Goal: Task Accomplishment & Management: Use online tool/utility

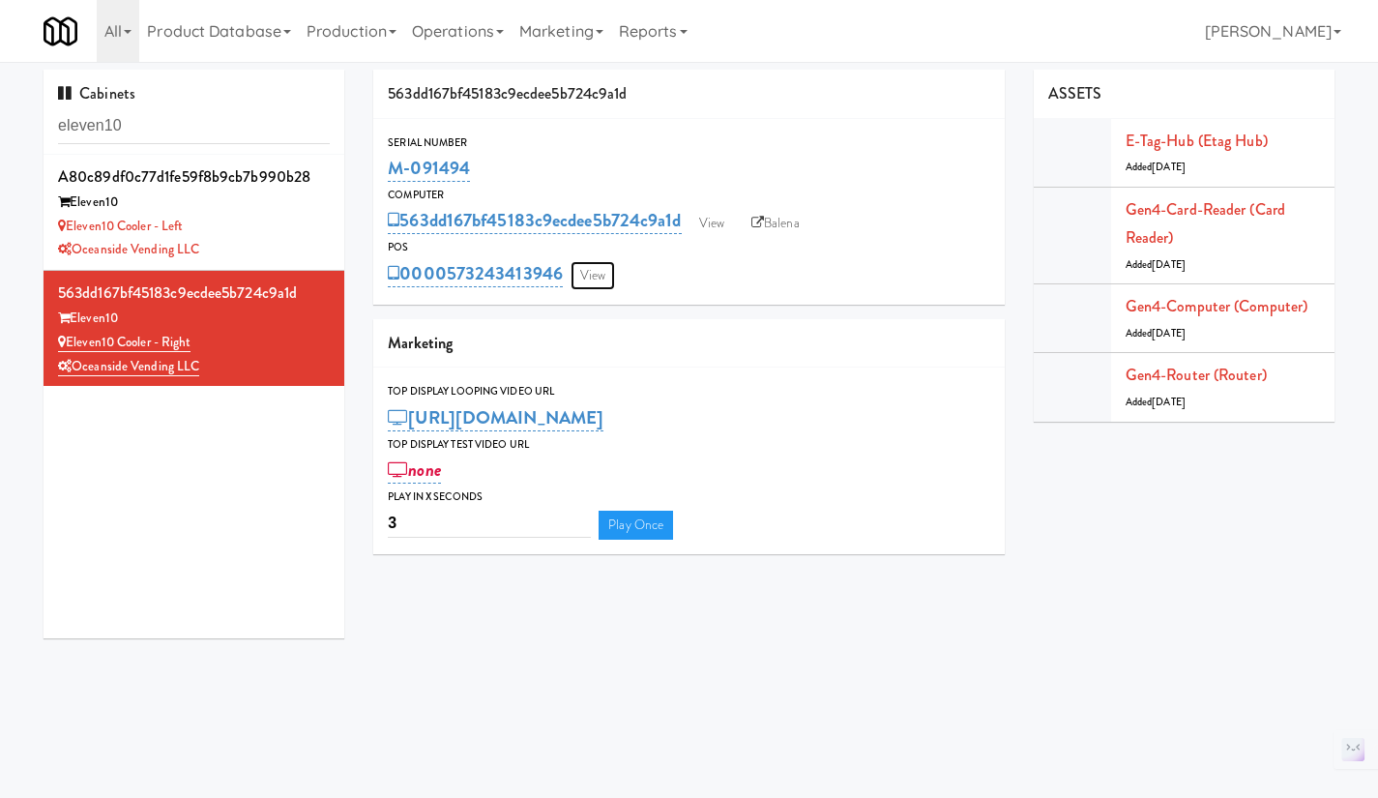
click at [600, 270] on link "View" at bounding box center [592, 275] width 44 height 29
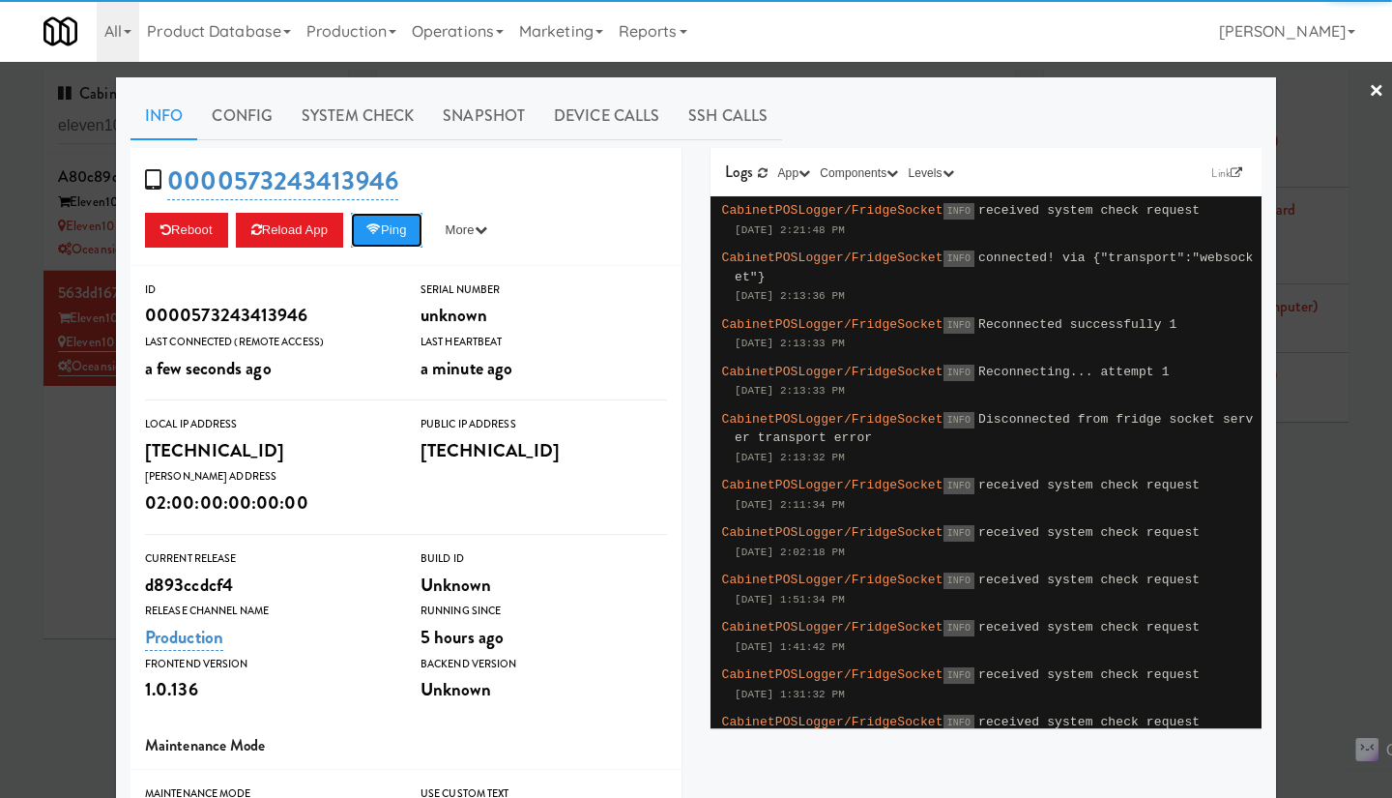
click at [391, 234] on button "Ping" at bounding box center [387, 230] width 72 height 35
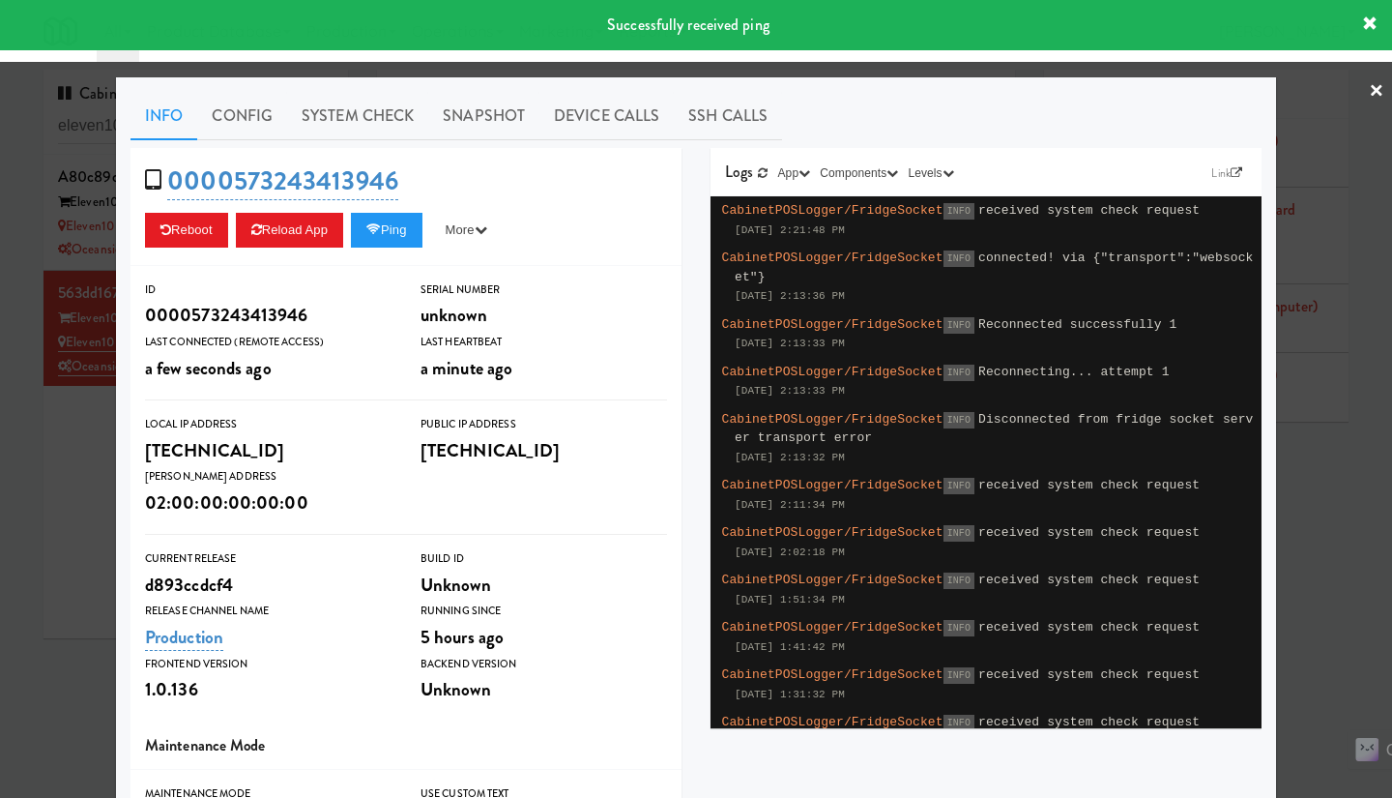
click at [73, 482] on div at bounding box center [696, 399] width 1392 height 798
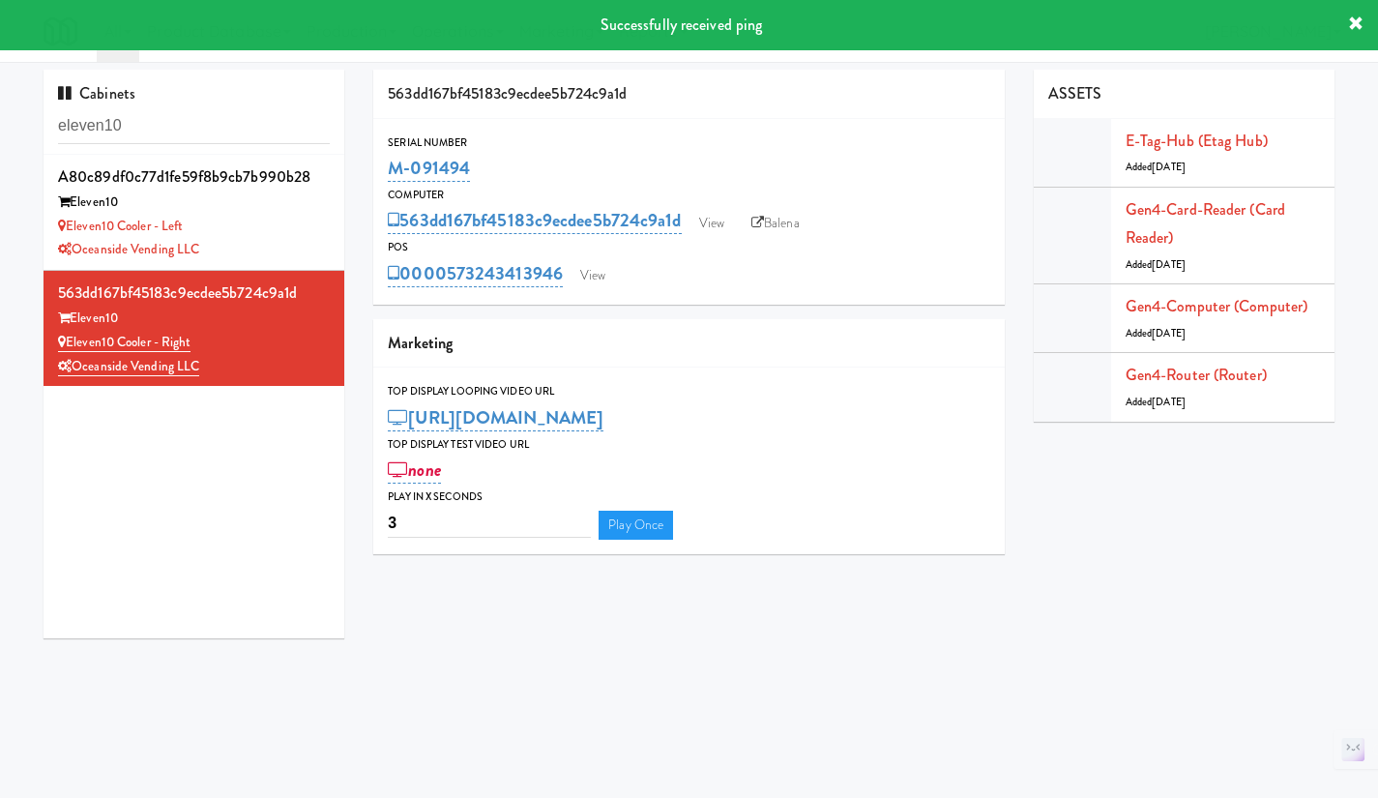
click at [268, 239] on div "Oceanside Vending LLC" at bounding box center [194, 250] width 272 height 24
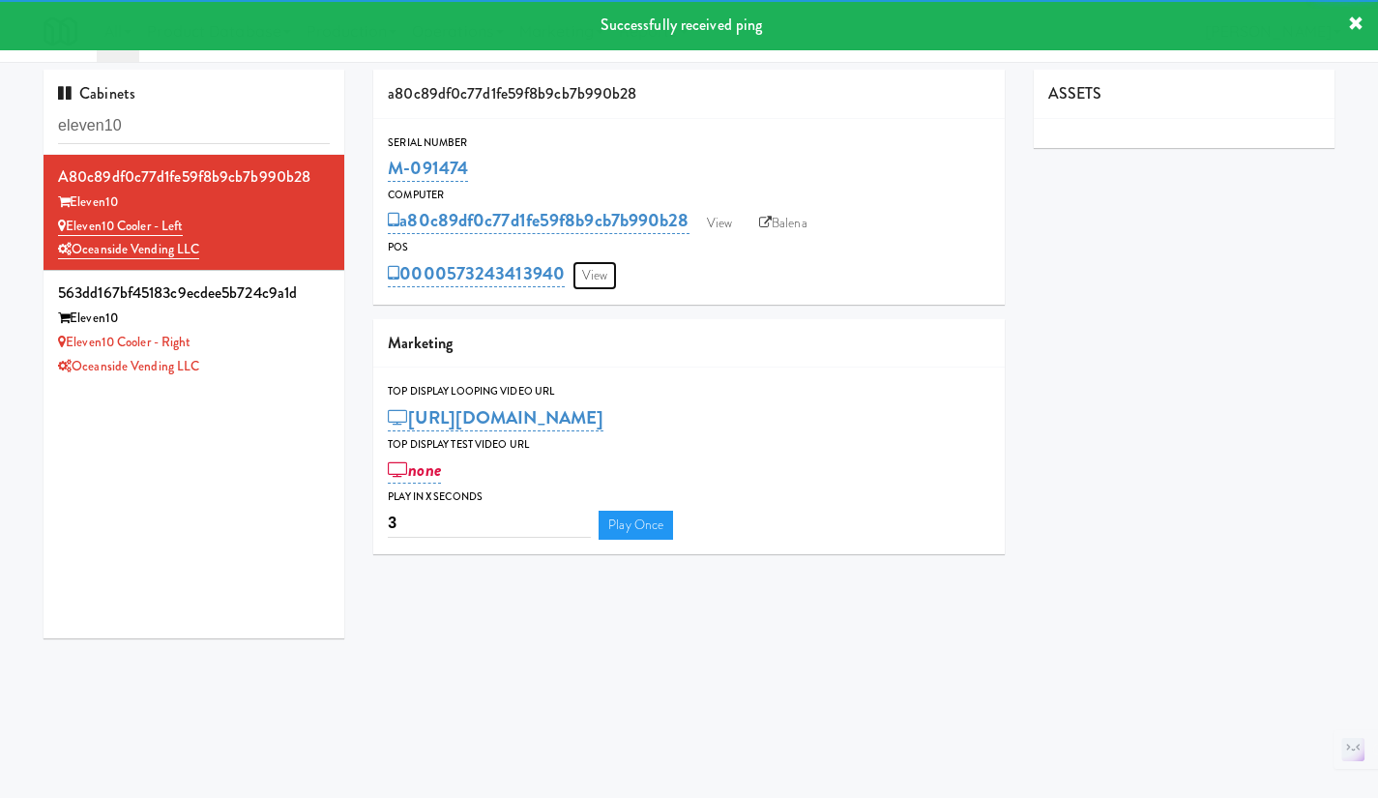
click at [596, 279] on link "View" at bounding box center [594, 275] width 44 height 29
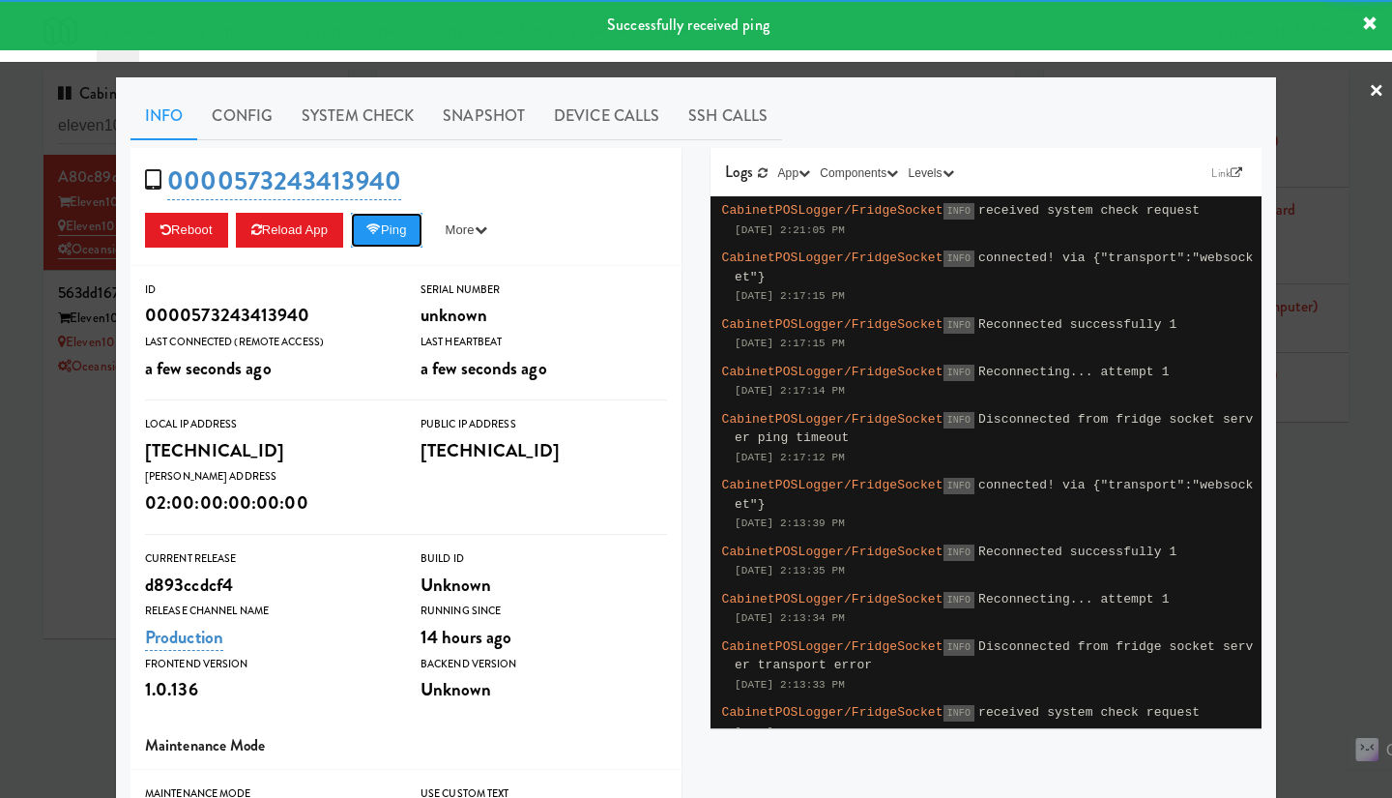
click at [373, 219] on button "Ping" at bounding box center [387, 230] width 72 height 35
